Goal: Information Seeking & Learning: Find specific fact

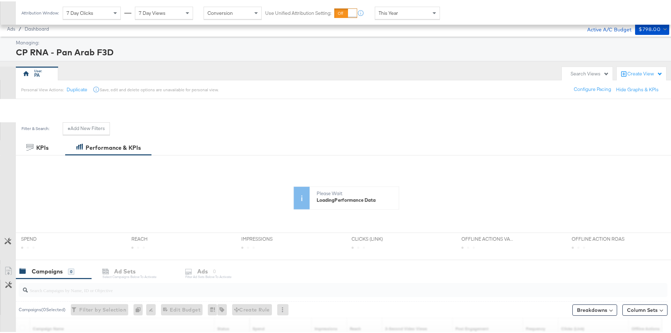
scroll to position [99, 0]
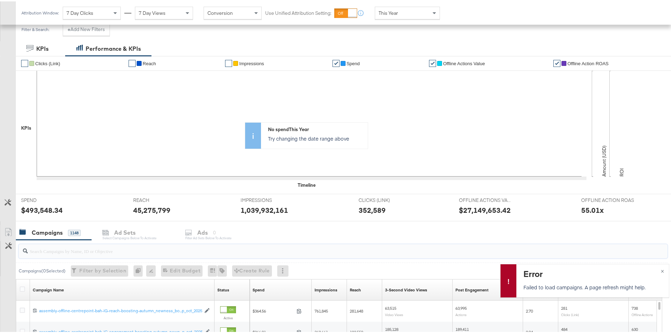
click at [144, 245] on input "search" at bounding box center [318, 247] width 580 height 14
paste input "assembly-offline-centrepoint-ksa-meta-reach-dark-ads-autumn_newness_aug_oct_2025"
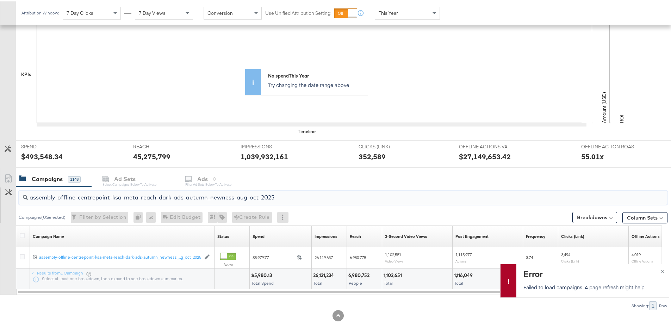
scroll to position [159, 0]
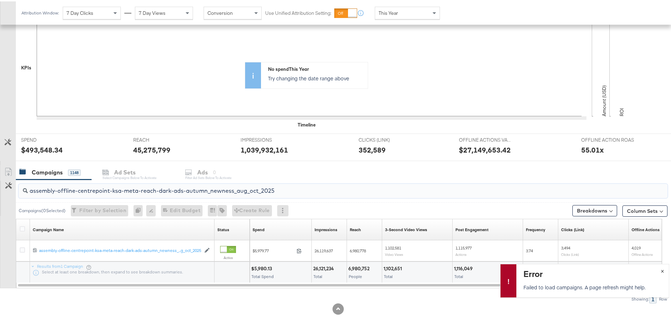
type input "assembly-offline-centrepoint-ksa-meta-reach-dark-ads-autumn_newness_aug_oct_2025"
click at [659, 270] on button "×" at bounding box center [661, 269] width 13 height 13
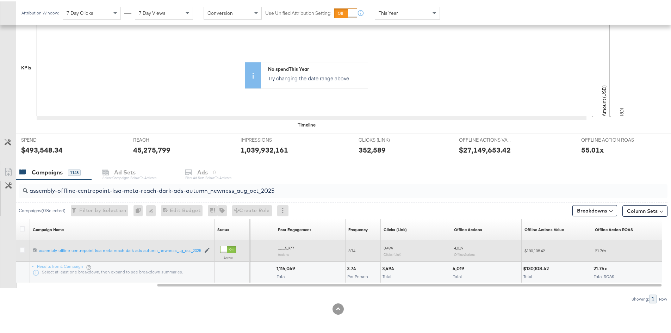
click at [537, 248] on span "$130,108.42" at bounding box center [534, 248] width 20 height 5
copy span "130,108.42"
